Goal: Task Accomplishment & Management: Use online tool/utility

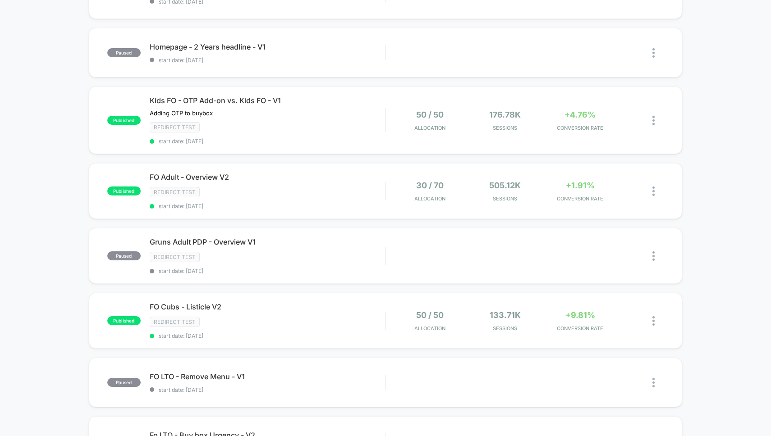
scroll to position [211, 0]
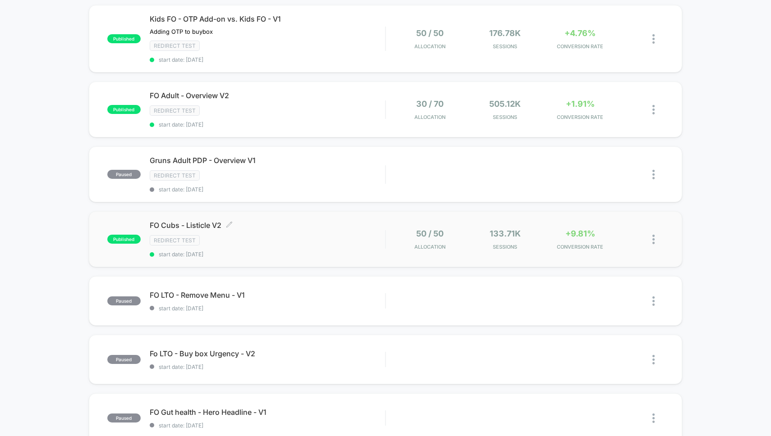
click at [336, 245] on div "Redirect Test" at bounding box center [268, 240] width 236 height 10
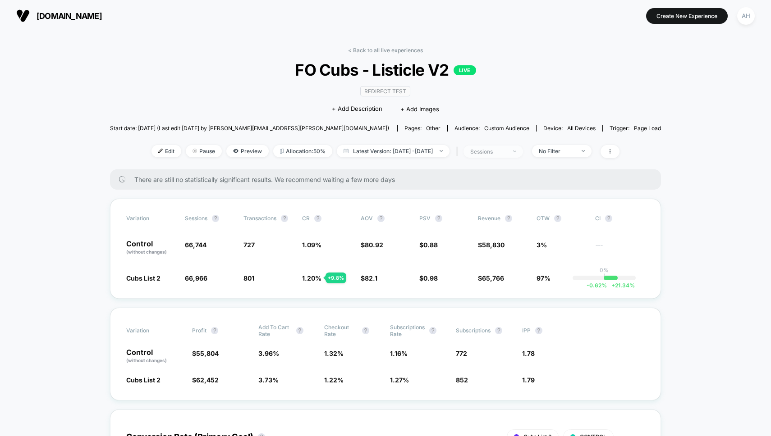
click at [523, 152] on span "sessions" at bounding box center [493, 152] width 60 height 12
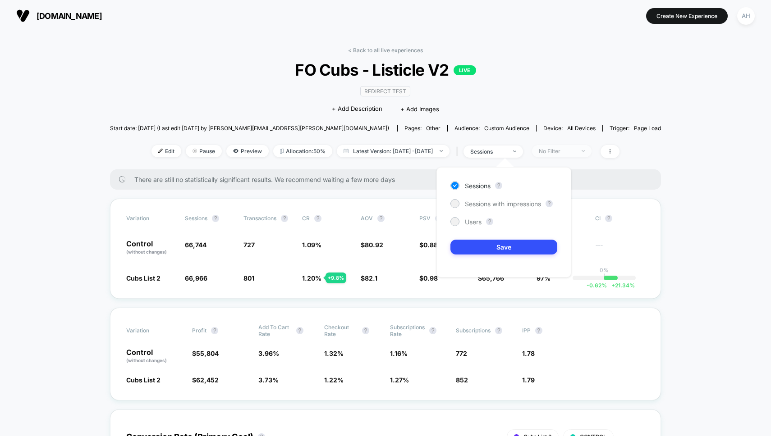
click at [565, 147] on span "No Filter" at bounding box center [562, 151] width 60 height 12
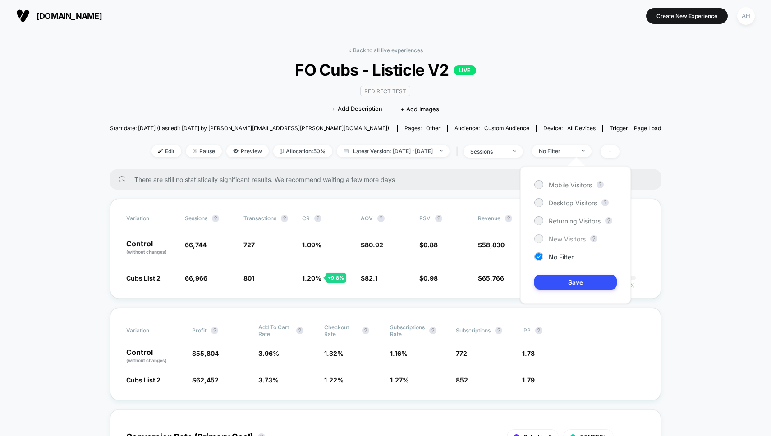
click at [561, 239] on span "New Visitors" at bounding box center [567, 239] width 37 height 8
drag, startPoint x: 567, startPoint y: 279, endPoint x: 691, endPoint y: 243, distance: 128.8
click at [567, 279] on button "Save" at bounding box center [575, 282] width 82 height 15
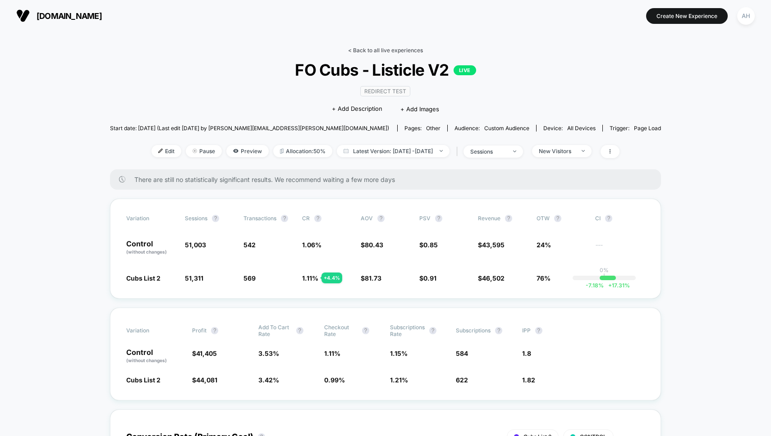
click at [377, 47] on link "< Back to all live experiences" at bounding box center [385, 50] width 75 height 7
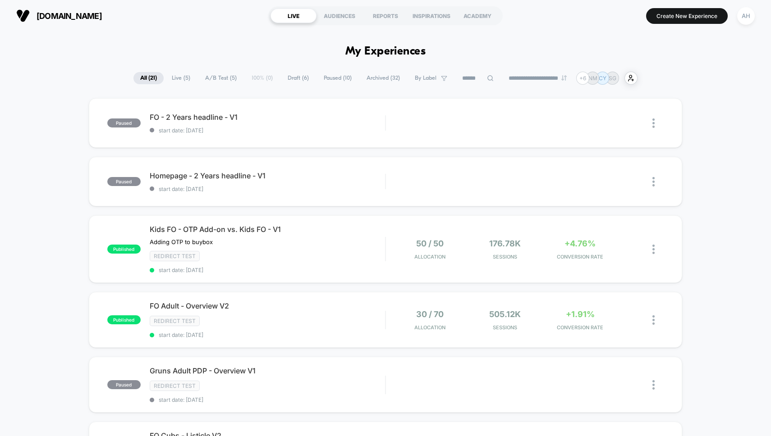
drag, startPoint x: 711, startPoint y: 129, endPoint x: 766, endPoint y: 34, distance: 110.3
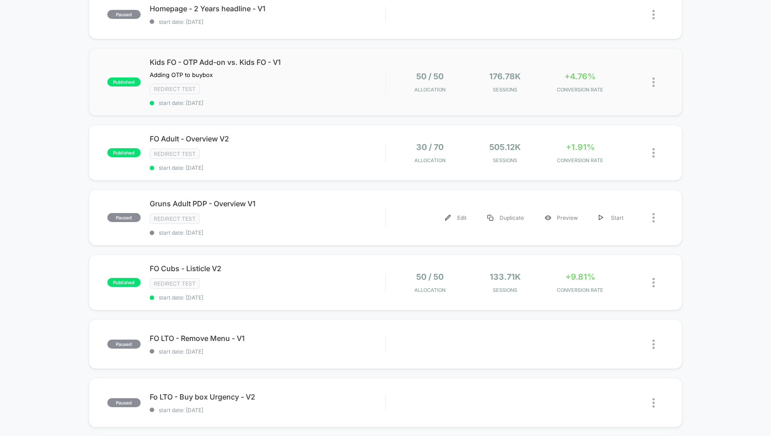
scroll to position [173, 0]
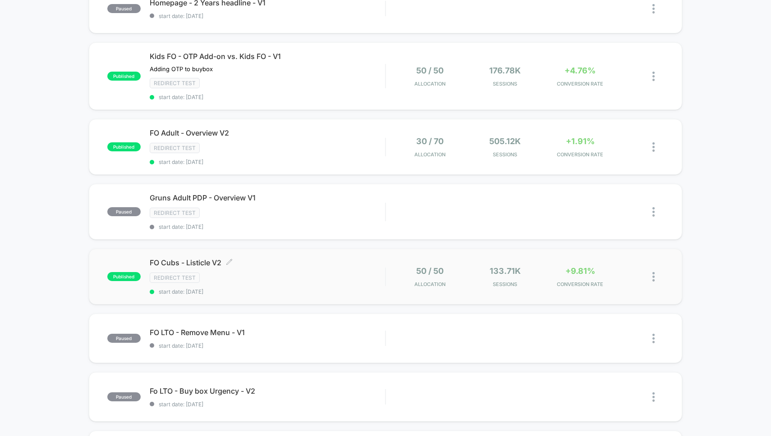
click at [332, 280] on div "Redirect Test" at bounding box center [268, 278] width 236 height 10
